Goal: Task Accomplishment & Management: Use online tool/utility

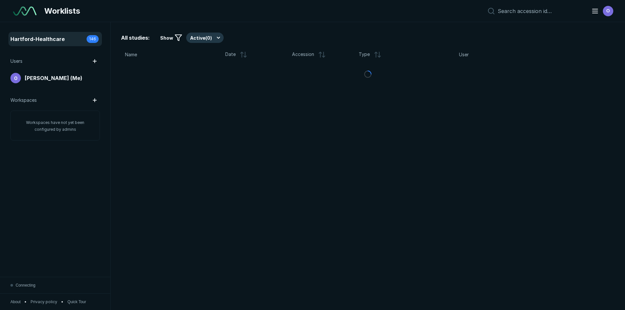
scroll to position [2015, 3047]
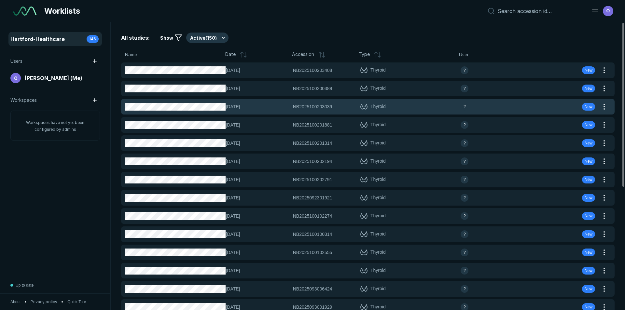
click at [187, 113] on div "[DATE] NB2025100203039 NB2025100203039 Thyroid ? New" at bounding box center [360, 107] width 478 height 16
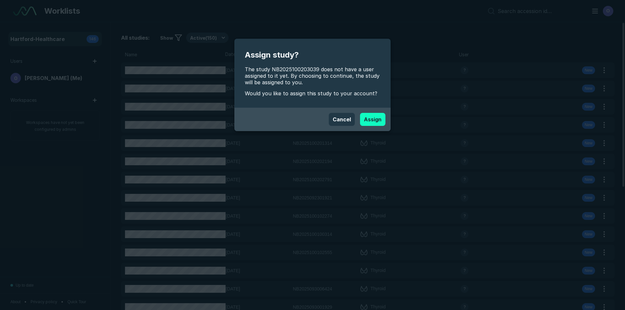
click at [378, 116] on button "Assign" at bounding box center [372, 119] width 25 height 13
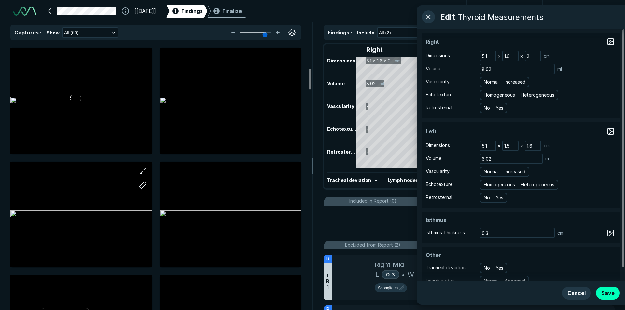
scroll to position [326, 0]
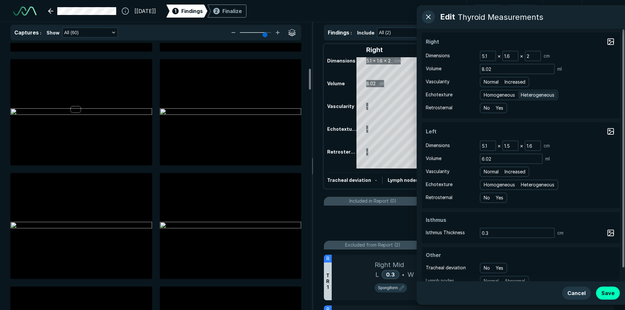
click at [547, 94] on span "Heterogeneous" at bounding box center [538, 94] width 34 height 7
click at [524, 94] on input "Heterogeneous" at bounding box center [522, 94] width 4 height 4
radio input "true"
click at [540, 183] on span "Heterogeneous" at bounding box center [538, 184] width 34 height 7
click at [524, 183] on input "Heterogeneous" at bounding box center [522, 184] width 4 height 4
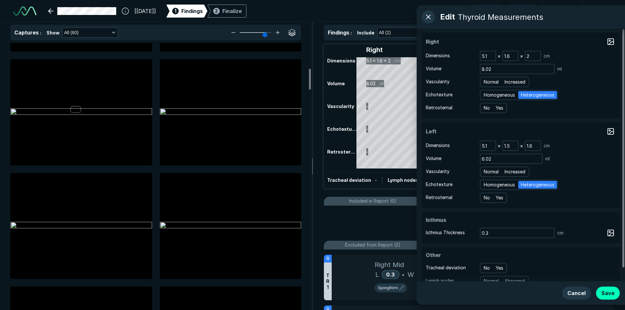
radio input "true"
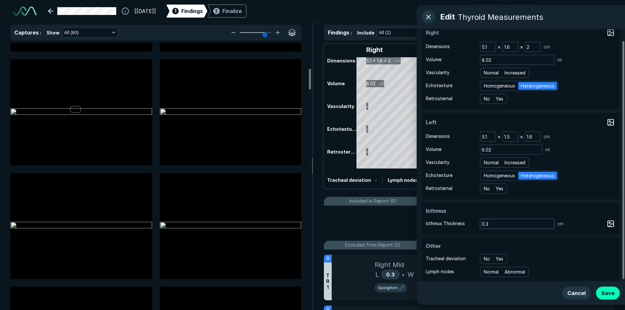
scroll to position [14, 0]
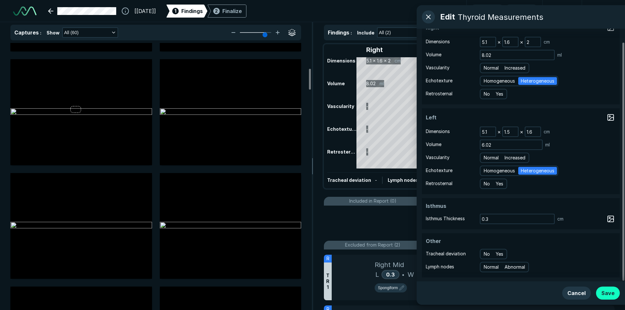
click at [613, 290] on button "Save" at bounding box center [608, 293] width 24 height 13
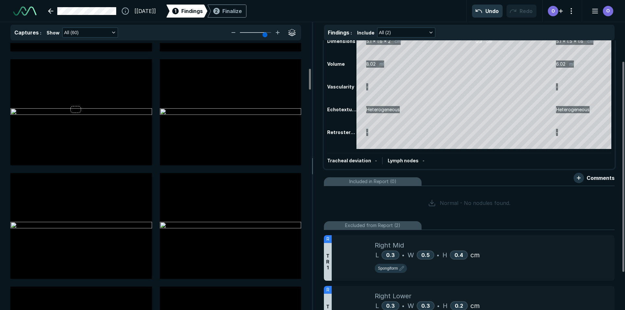
scroll to position [75, 0]
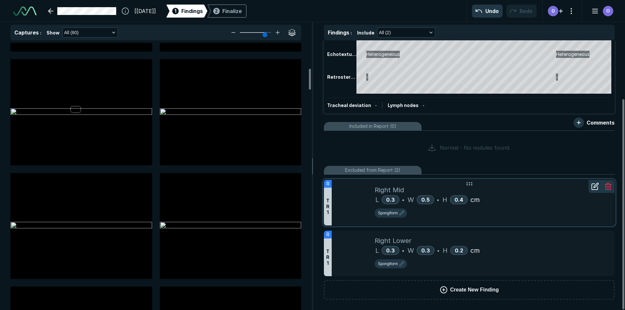
click at [360, 208] on div at bounding box center [353, 203] width 43 height 46
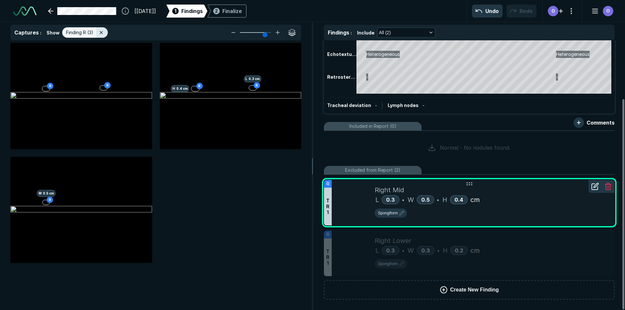
scroll to position [1969, 2135]
click at [242, 9] on div "Finalize" at bounding box center [232, 11] width 20 height 8
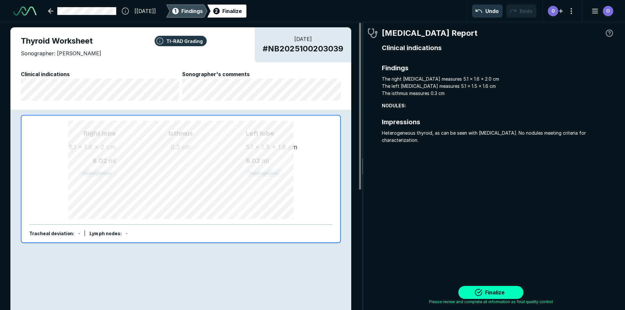
click at [179, 14] on div "1" at bounding box center [175, 11] width 7 height 7
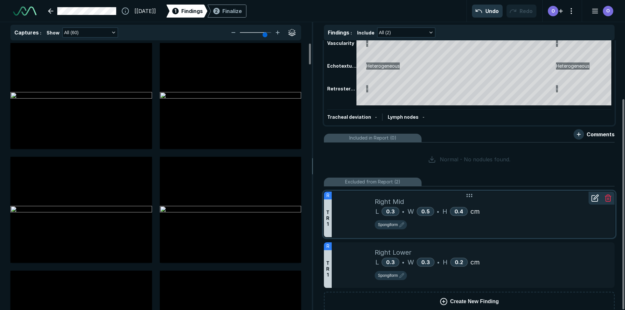
scroll to position [75, 0]
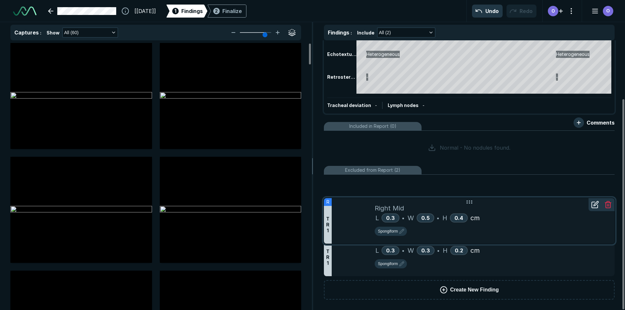
drag, startPoint x: 472, startPoint y: 188, endPoint x: 472, endPoint y: 206, distance: 18.2
click at [472, 206] on div "Right Mid" at bounding box center [492, 208] width 235 height 10
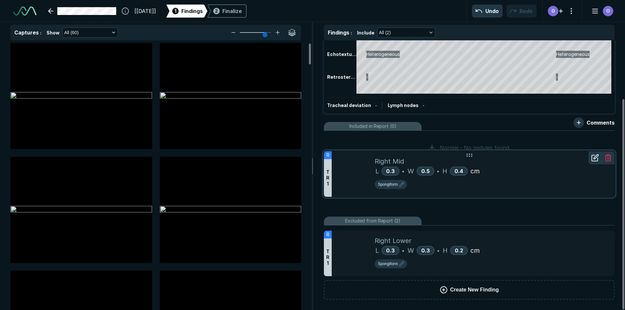
drag, startPoint x: 471, startPoint y: 188, endPoint x: 475, endPoint y: 145, distance: 43.1
click at [475, 157] on div "Right Mid" at bounding box center [492, 162] width 235 height 10
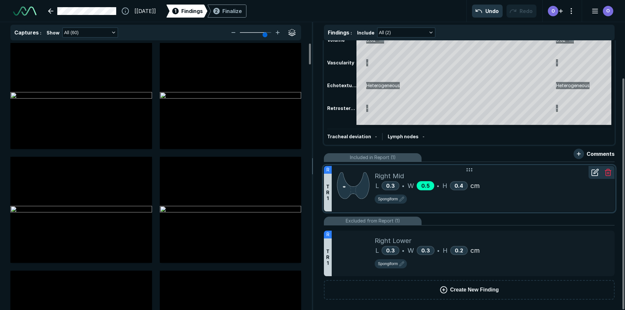
scroll to position [44, 0]
click at [597, 163] on icon at bounding box center [595, 160] width 8 height 8
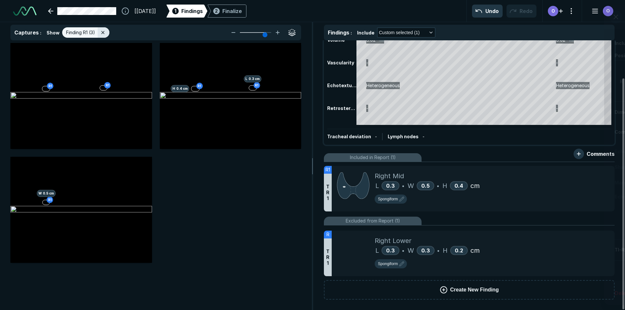
scroll to position [1969, 2135]
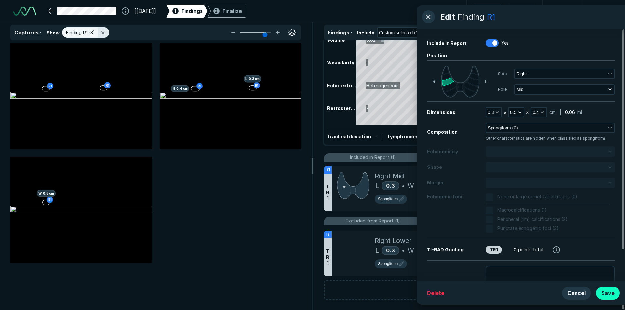
click at [607, 289] on button "Save" at bounding box center [608, 293] width 24 height 13
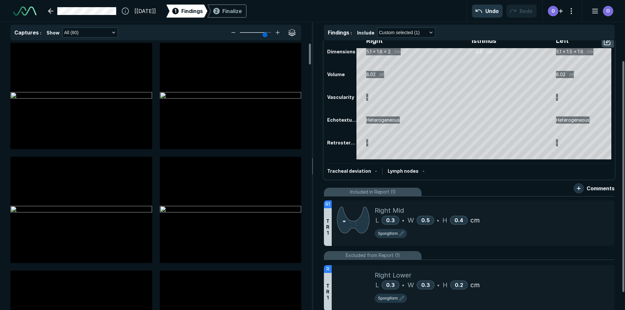
scroll to position [0, 0]
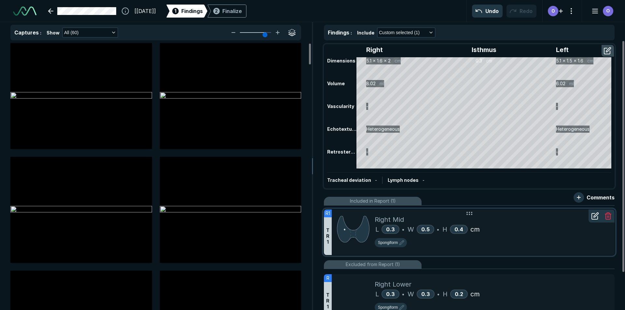
click at [503, 227] on div "L 0.3 • W 0.5 • H 0.4 cm" at bounding box center [492, 230] width 235 height 10
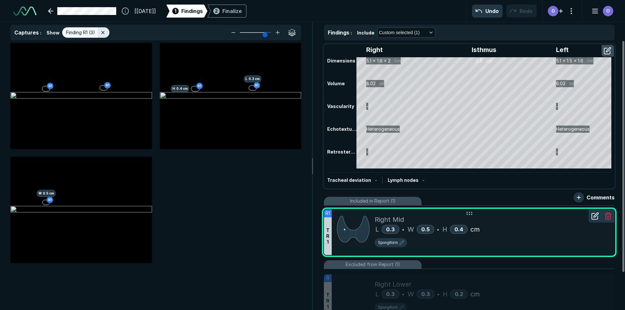
scroll to position [1969, 2135]
click at [236, 205] on div "R1 R1 R1 H 0.4 cm R1 L 0.3 cm R1 W 0.5 cm" at bounding box center [155, 153] width 291 height 220
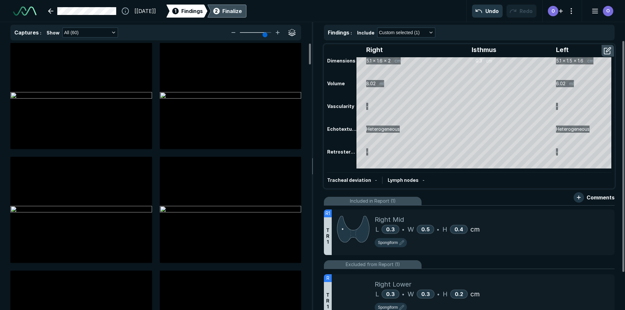
click at [242, 12] on div "Finalize" at bounding box center [232, 11] width 20 height 8
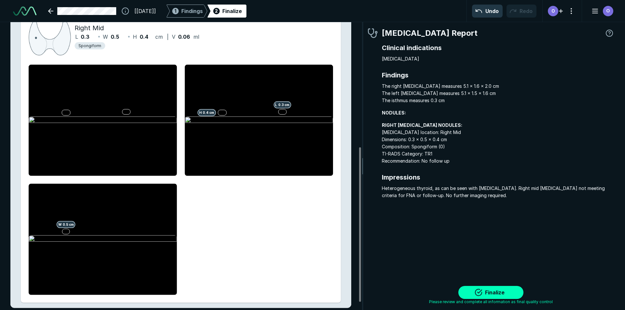
scroll to position [246, 0]
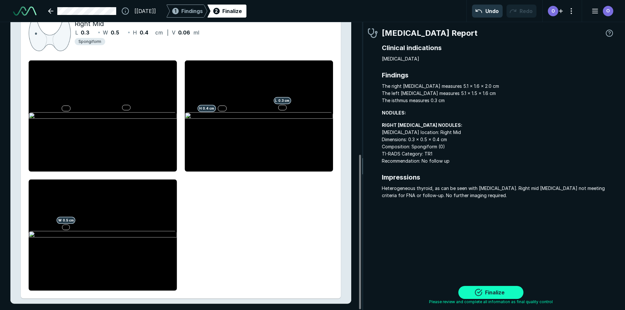
click at [487, 289] on button "Finalize" at bounding box center [490, 292] width 65 height 13
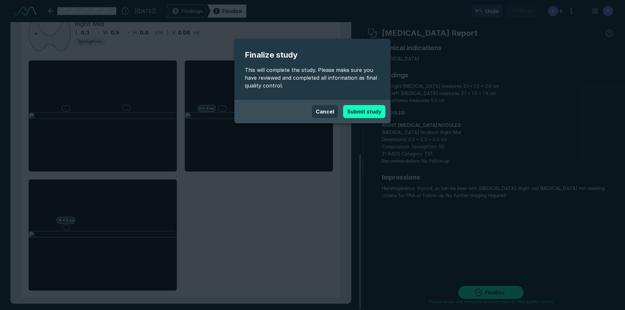
click at [354, 111] on button "Submit study" at bounding box center [364, 111] width 42 height 13
type textarea "x"
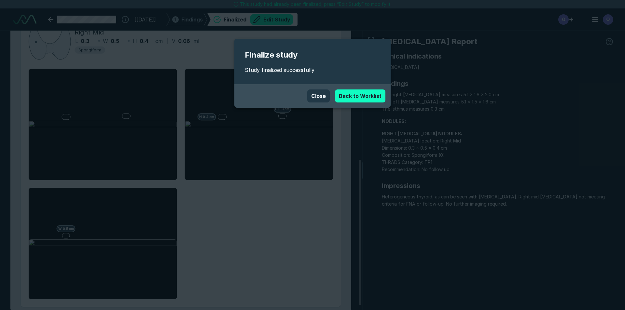
click at [347, 94] on link "Back to Worklist" at bounding box center [360, 96] width 50 height 13
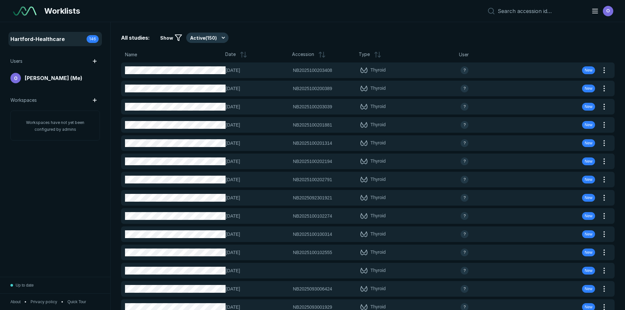
scroll to position [2015, 3047]
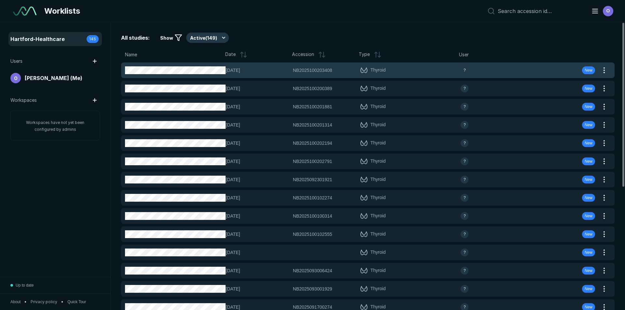
click at [152, 63] on div "[DATE] NB2025100203408 NB2025100203408 Thyroid ? New" at bounding box center [360, 71] width 478 height 16
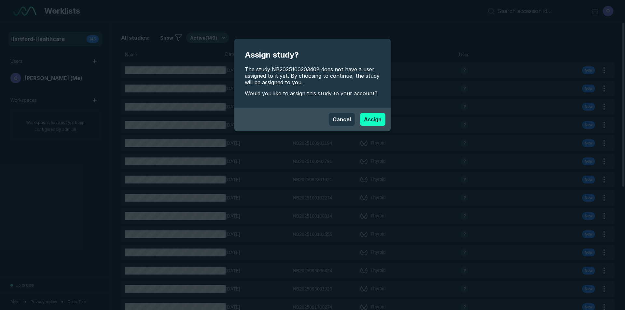
click at [378, 120] on button "Assign" at bounding box center [372, 119] width 25 height 13
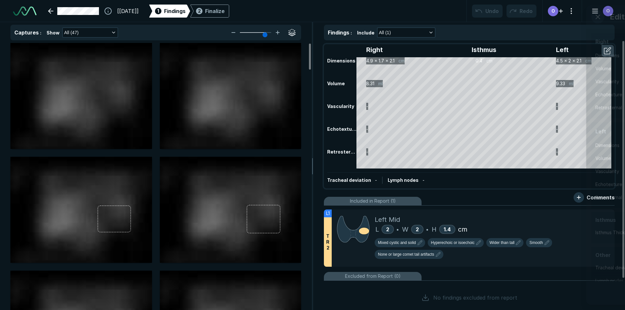
scroll to position [2120, 3650]
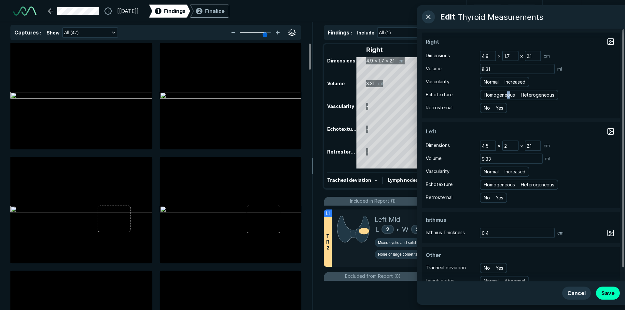
click at [511, 99] on div "Homogeneous Heterogeneous" at bounding box center [519, 95] width 78 height 10
click at [501, 94] on span "Homogeneous" at bounding box center [499, 94] width 31 height 7
click at [487, 94] on input "Homogeneous" at bounding box center [485, 94] width 4 height 4
radio input "true"
click at [493, 185] on span "Homogeneous" at bounding box center [499, 184] width 31 height 7
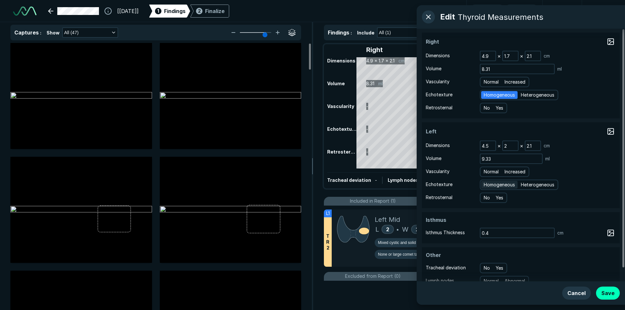
click at [487, 185] on input "Homogeneous" at bounding box center [485, 184] width 4 height 4
radio input "true"
click at [620, 293] on div "Cancel Save" at bounding box center [521, 293] width 208 height 23
click at [612, 295] on button "Save" at bounding box center [608, 293] width 24 height 13
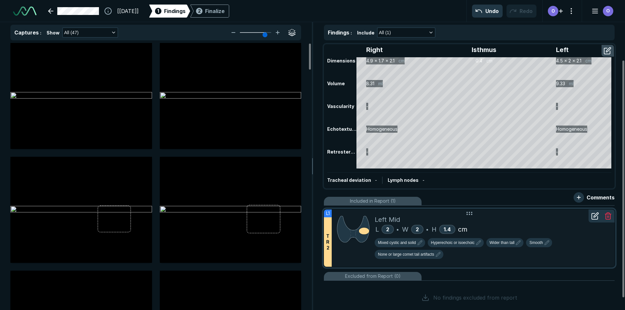
scroll to position [36, 0]
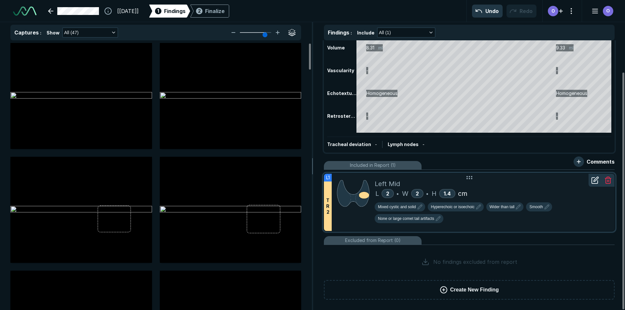
click at [326, 220] on div "T R 2" at bounding box center [328, 206] width 8 height 49
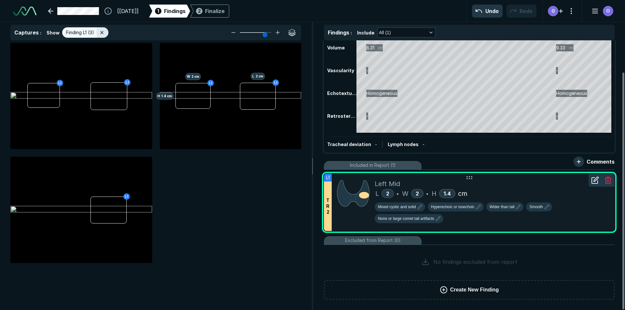
scroll to position [1969, 2135]
click at [180, 233] on div "L1 L1 L1 L 2 cm L1 H 1.4 cm W 2 cm L1" at bounding box center [155, 153] width 291 height 220
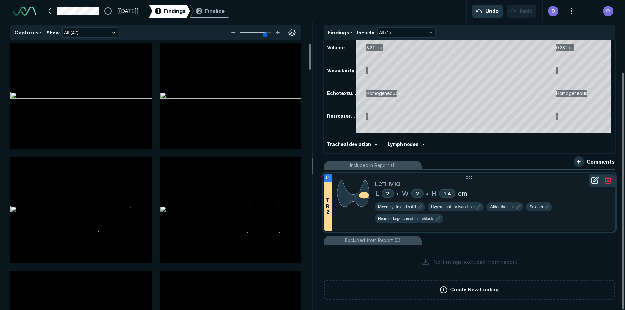
click at [336, 200] on div at bounding box center [353, 202] width 43 height 57
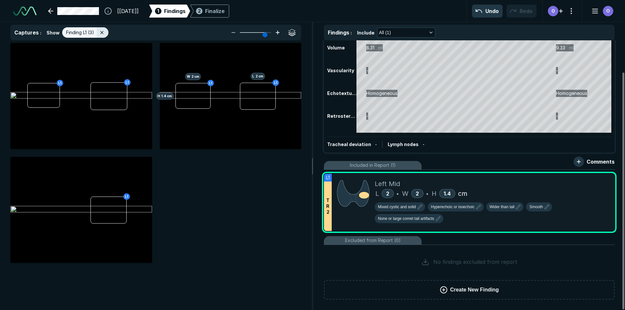
click at [280, 35] on icon at bounding box center [278, 33] width 8 height 8
type input "6"
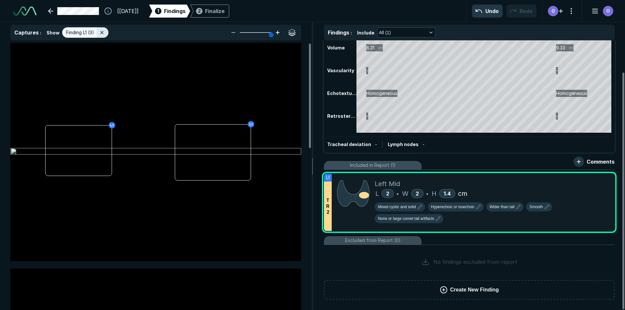
click at [280, 35] on icon at bounding box center [278, 33] width 8 height 8
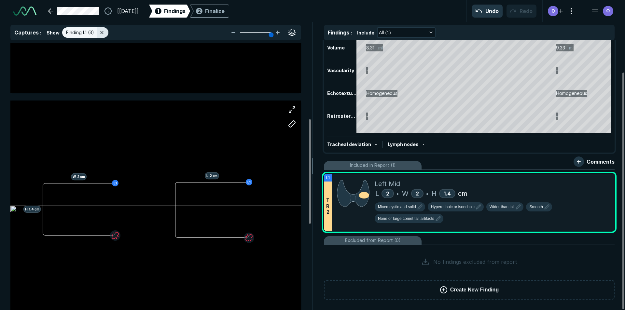
scroll to position [195, 0]
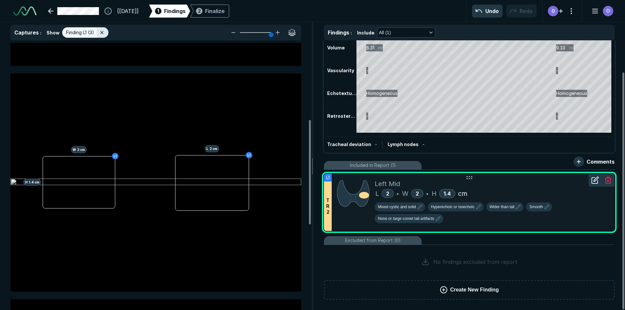
click at [596, 184] on icon at bounding box center [595, 180] width 8 height 8
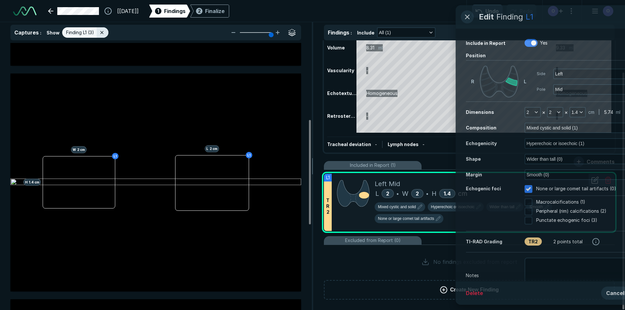
scroll to position [1857, 1670]
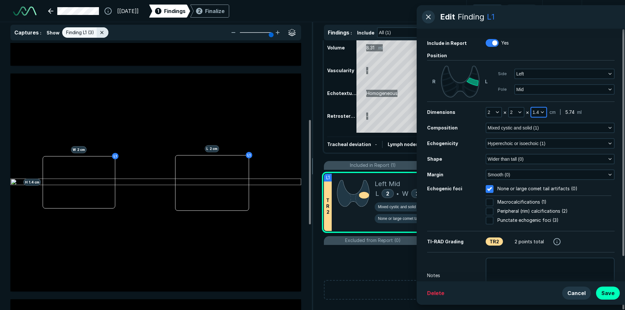
click at [540, 112] on button "1.4" at bounding box center [538, 112] width 15 height 9
click at [550, 137] on li "1.5" at bounding box center [547, 140] width 32 height 12
click at [520, 130] on span "Mixed cystic and solid (1)" at bounding box center [513, 127] width 51 height 7
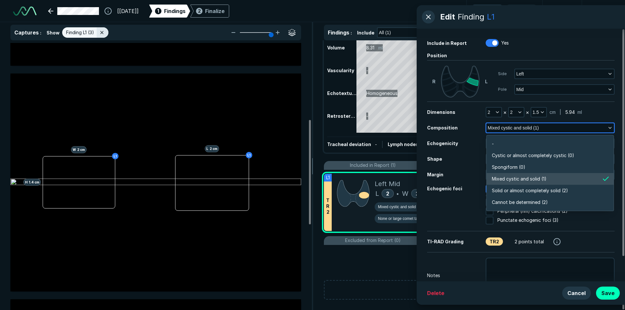
scroll to position [1139, 1408]
click at [493, 195] on li "Solid or almost completely solid (2)" at bounding box center [550, 191] width 127 height 12
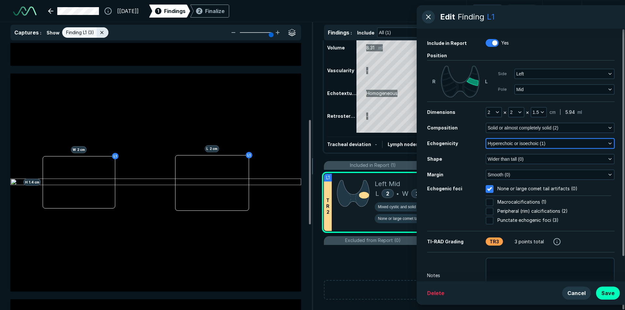
click at [523, 145] on span "Hyperechoic or isoechoic (1)" at bounding box center [517, 143] width 58 height 7
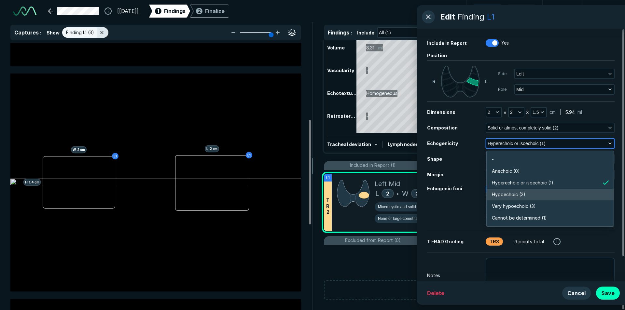
click at [515, 196] on span "Hypoechoic (2)" at bounding box center [509, 194] width 34 height 7
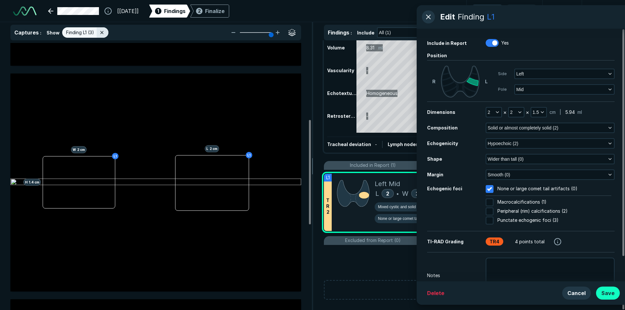
click at [601, 294] on button "Save" at bounding box center [608, 293] width 24 height 13
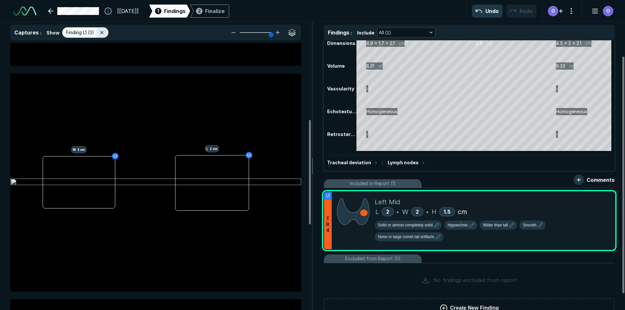
scroll to position [0, 0]
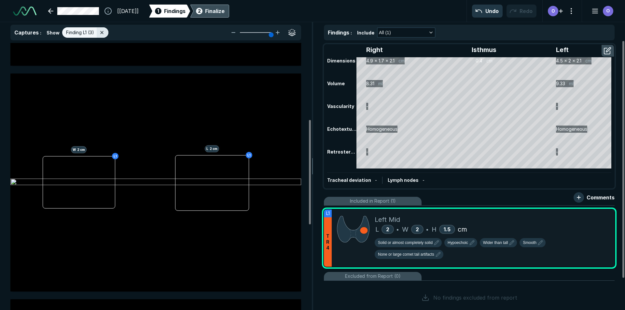
click at [225, 13] on div "Finalize" at bounding box center [215, 11] width 20 height 8
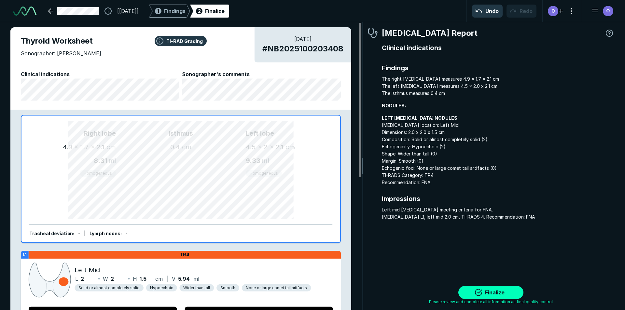
scroll to position [2096, 1939]
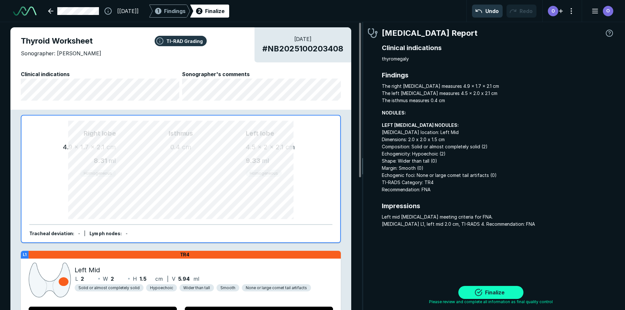
click at [492, 294] on button "Finalize" at bounding box center [490, 292] width 65 height 13
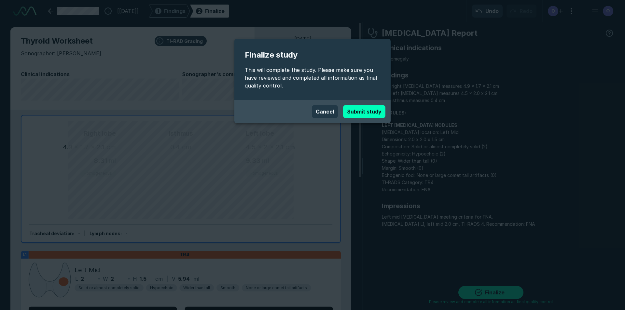
click at [366, 114] on button "Submit study" at bounding box center [364, 111] width 42 height 13
type textarea "x"
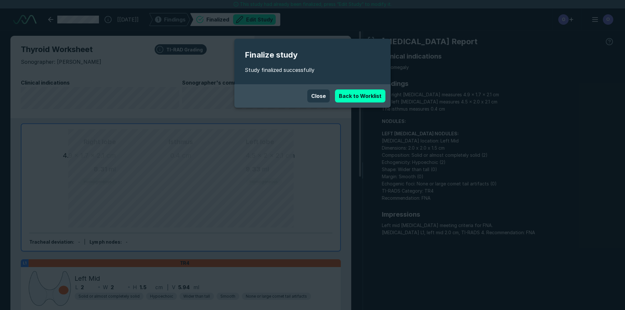
scroll to position [2081, 3650]
click at [369, 94] on link "Back to Worklist" at bounding box center [360, 96] width 50 height 13
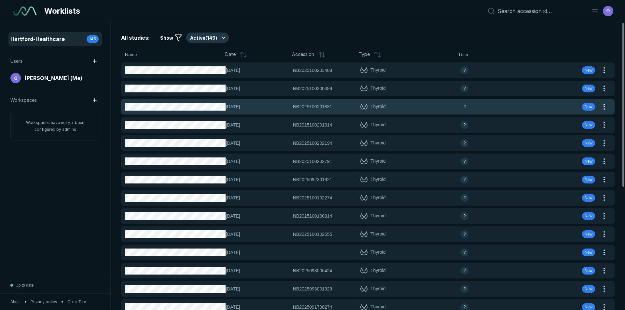
scroll to position [2120, 3650]
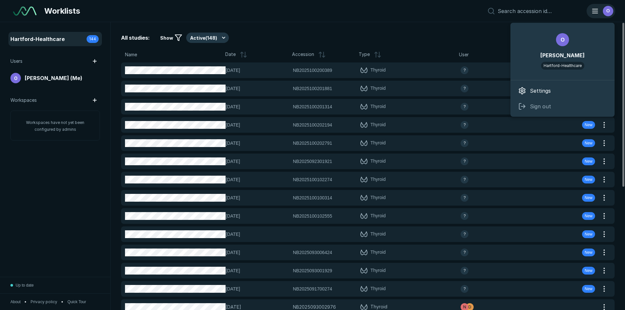
click at [595, 14] on icon "button" at bounding box center [595, 11] width 8 height 8
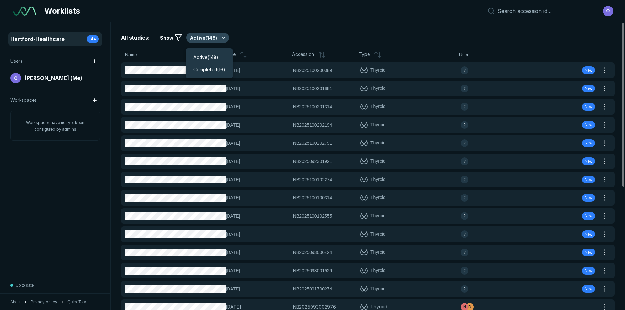
click at [216, 40] on button "Active ( 148 )" at bounding box center [207, 38] width 43 height 10
click at [209, 68] on span "Completed ( 16 )" at bounding box center [209, 69] width 32 height 7
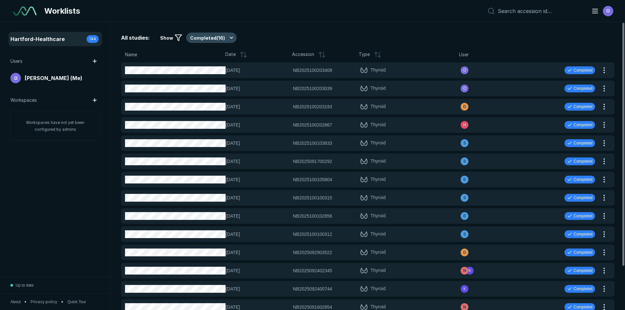
click at [230, 38] on button "Completed ( 16 )" at bounding box center [211, 38] width 50 height 10
click at [225, 56] on div "Active ( 148 )" at bounding box center [210, 57] width 48 height 12
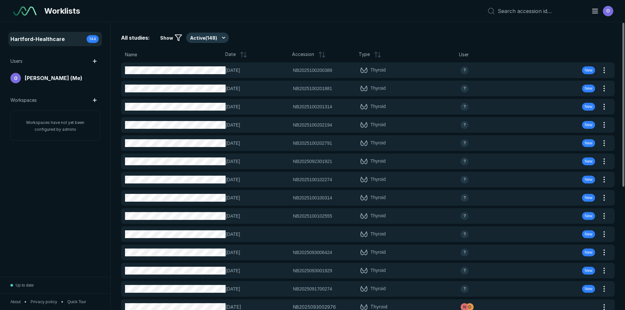
click at [54, 196] on div "Hartford-Healthcare 144 Users O [PERSON_NAME] (Me) Workspaces Workspaces have n…" at bounding box center [55, 149] width 110 height 255
